Goal: Navigation & Orientation: Find specific page/section

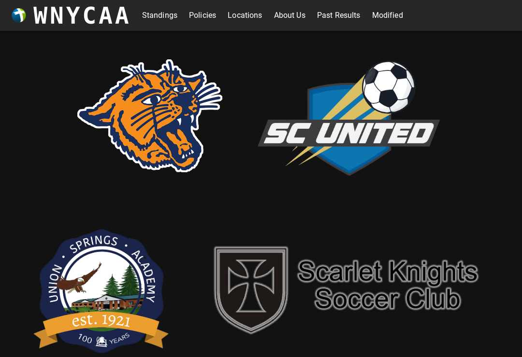
click at [160, 13] on link "Standings" at bounding box center [159, 15] width 35 height 15
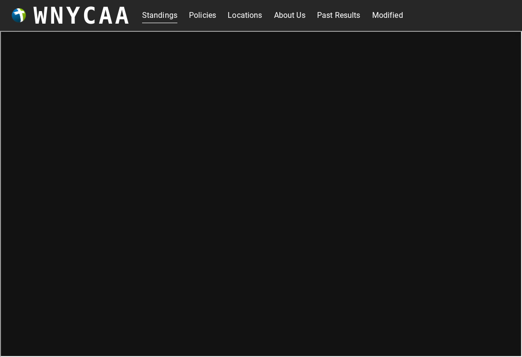
click at [396, 20] on link "Modified" at bounding box center [387, 15] width 31 height 15
click at [159, 11] on link "Standings" at bounding box center [159, 15] width 35 height 15
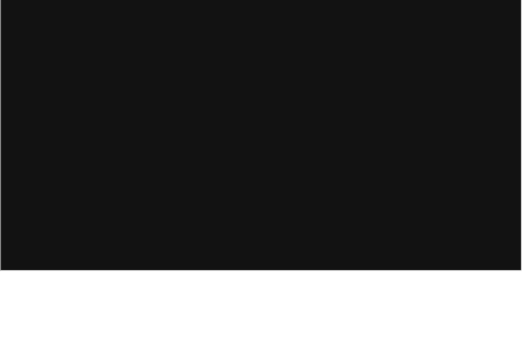
scroll to position [3, 0]
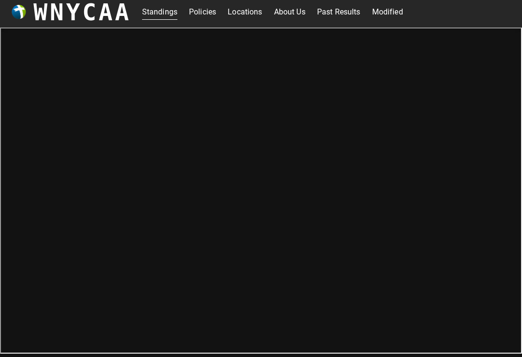
click at [402, 19] on link "Modified" at bounding box center [387, 11] width 31 height 15
